Goal: Task Accomplishment & Management: Manage account settings

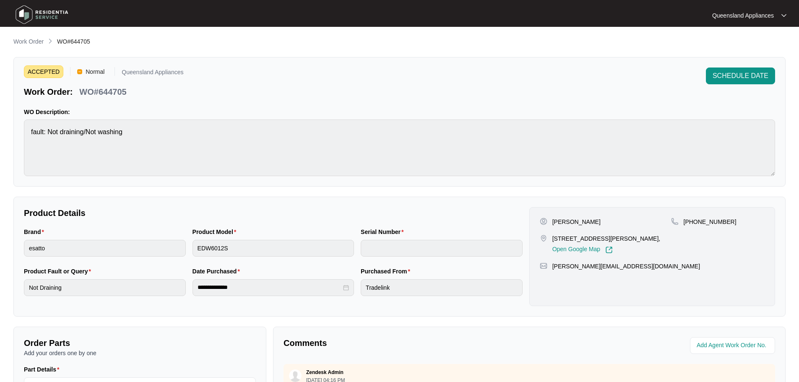
click at [40, 70] on span "ACCEPTED" at bounding box center [43, 71] width 39 height 13
click at [28, 42] on p "Work Order" at bounding box center [28, 41] width 30 height 8
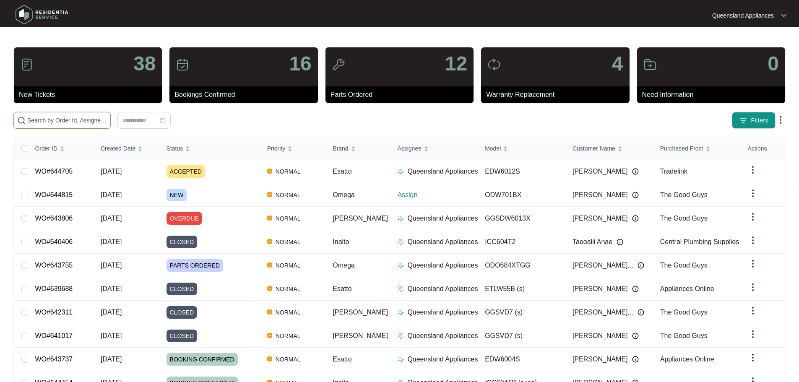
click at [107, 121] on input "text" at bounding box center [67, 120] width 80 height 9
paste input "644815"
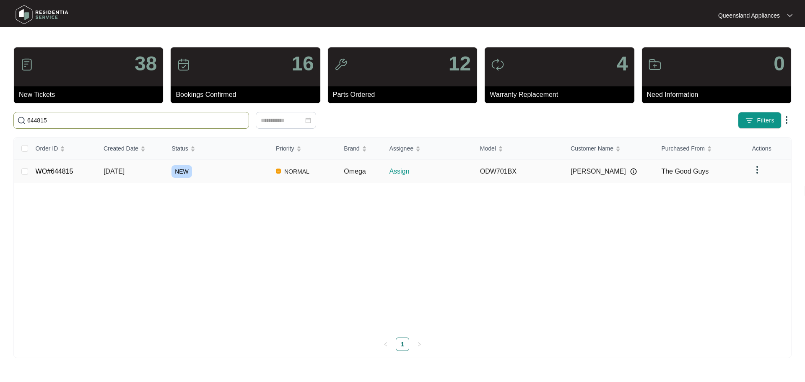
type input "644815"
click at [50, 173] on link "WO#644815" at bounding box center [55, 171] width 38 height 7
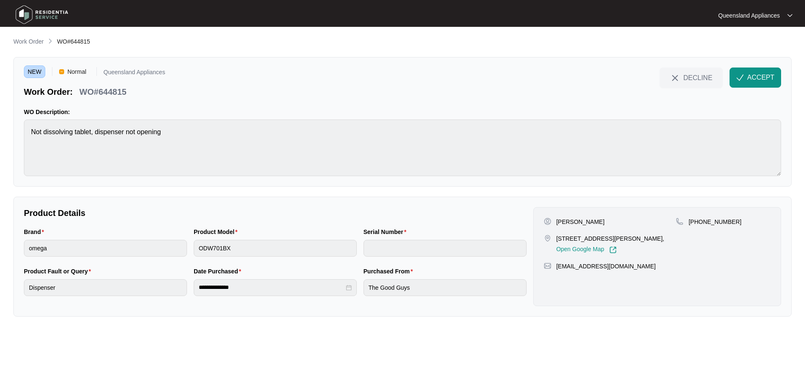
click at [79, 42] on span "WO#644815" at bounding box center [73, 41] width 33 height 7
copy span "644815"
click at [763, 73] on span "ACCEPT" at bounding box center [760, 78] width 27 height 10
